Goal: Check status: Check status

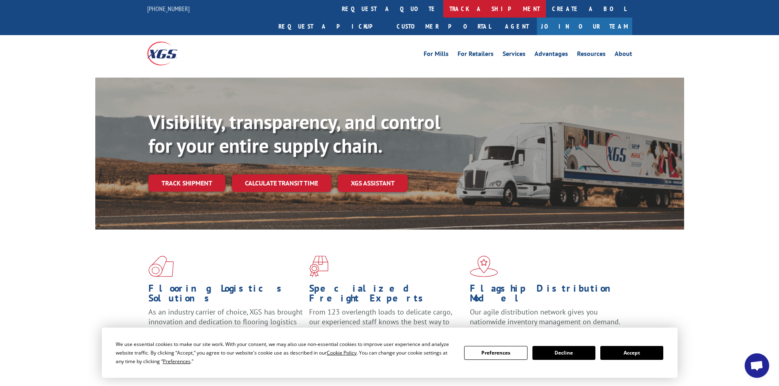
click at [443, 11] on link "track a shipment" at bounding box center [494, 9] width 103 height 18
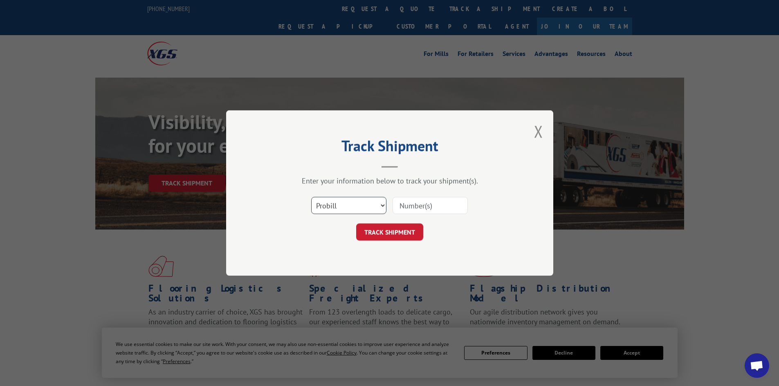
click at [383, 204] on select "Select category... Probill BOL PO" at bounding box center [348, 205] width 75 height 17
click at [311, 197] on select "Select category... Probill BOL PO" at bounding box center [348, 205] width 75 height 17
click at [414, 204] on input at bounding box center [429, 205] width 75 height 17
paste input "2552921"
type input "2552921"
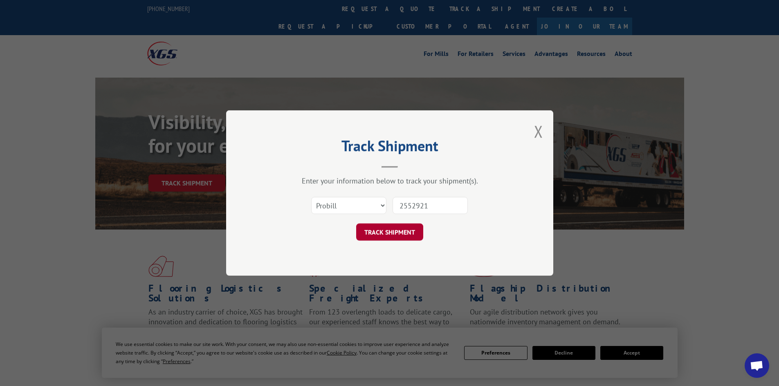
click at [406, 233] on button "TRACK SHIPMENT" at bounding box center [389, 232] width 67 height 17
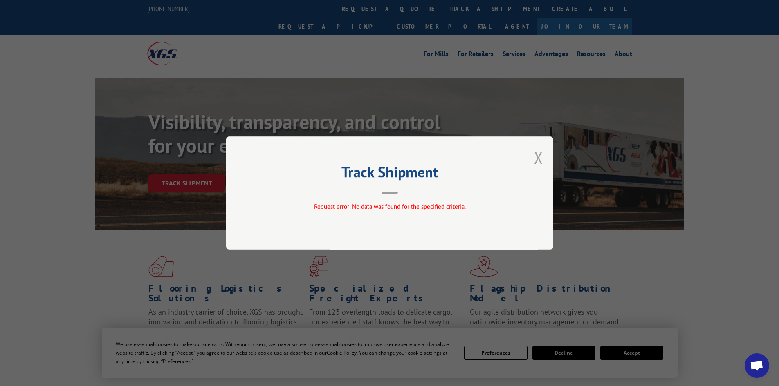
click at [541, 160] on button "Close modal" at bounding box center [538, 158] width 9 height 22
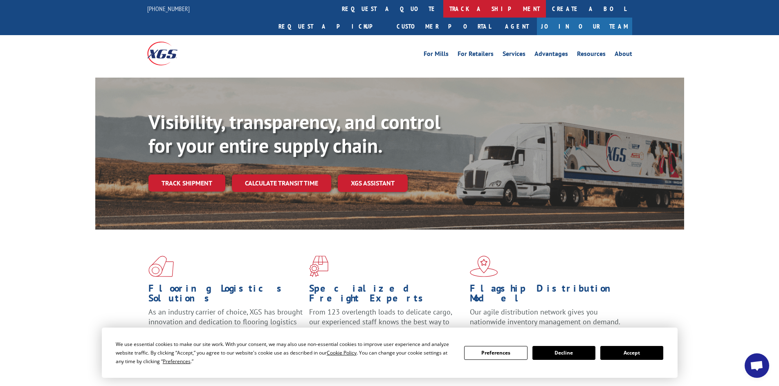
click at [443, 8] on link "track a shipment" at bounding box center [494, 9] width 103 height 18
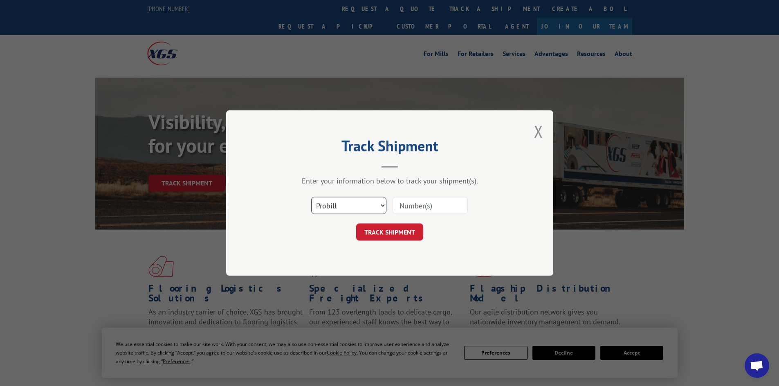
click at [380, 204] on select "Select category... Probill BOL PO" at bounding box center [348, 205] width 75 height 17
click at [311, 197] on select "Select category... Probill BOL PO" at bounding box center [348, 205] width 75 height 17
click at [426, 206] on input at bounding box center [429, 205] width 75 height 17
paste input "2552921"
type input "2552921"
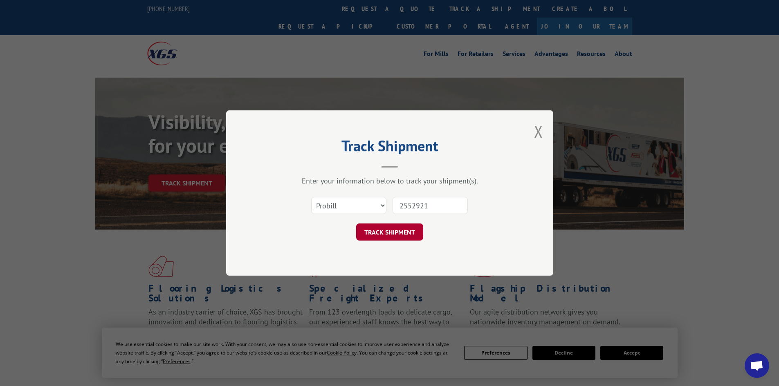
click at [406, 237] on button "TRACK SHIPMENT" at bounding box center [389, 232] width 67 height 17
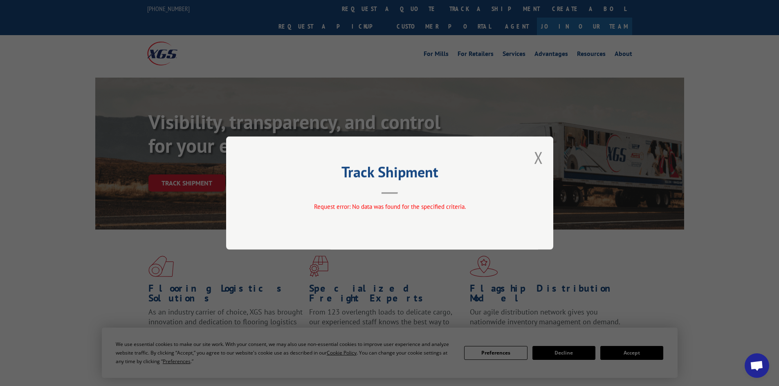
click at [533, 154] on div "Track Shipment Request error: No data was found for the specified criteria." at bounding box center [389, 193] width 327 height 113
click at [540, 160] on button "Close modal" at bounding box center [538, 158] width 9 height 22
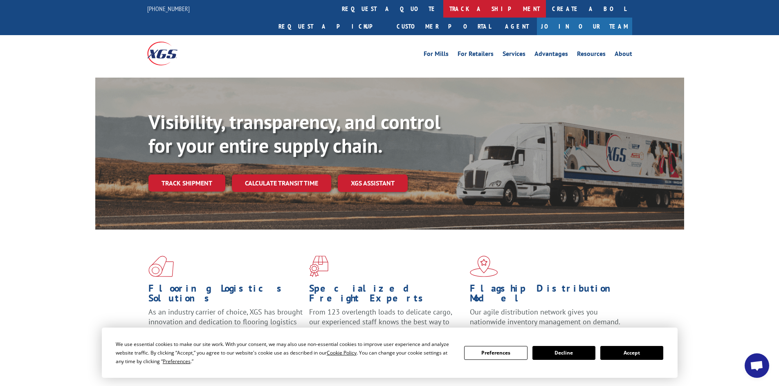
click at [443, 6] on link "track a shipment" at bounding box center [494, 9] width 103 height 18
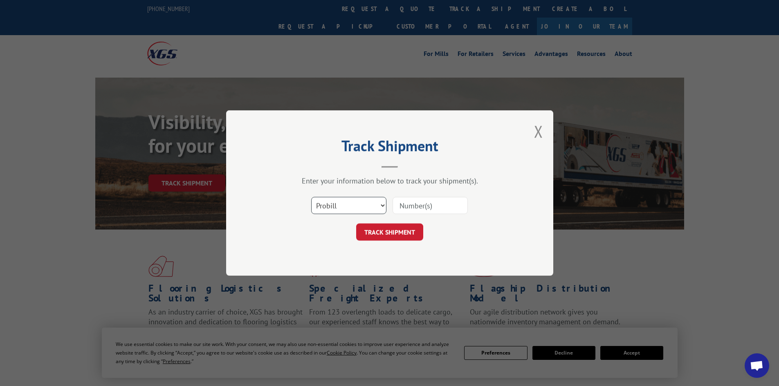
click at [381, 207] on select "Select category... Probill BOL PO" at bounding box center [348, 205] width 75 height 17
select select "po"
click at [311, 197] on select "Select category... Probill BOL PO" at bounding box center [348, 205] width 75 height 17
click at [442, 206] on input at bounding box center [429, 205] width 75 height 17
paste input "07552682"
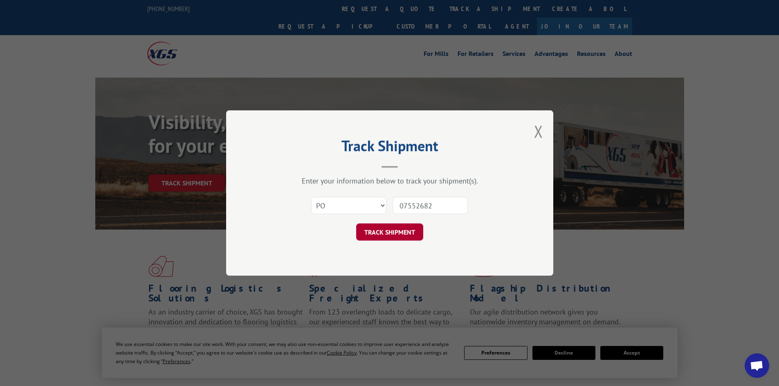
type input "07552682"
click at [403, 235] on button "TRACK SHIPMENT" at bounding box center [389, 232] width 67 height 17
